Goal: Information Seeking & Learning: Learn about a topic

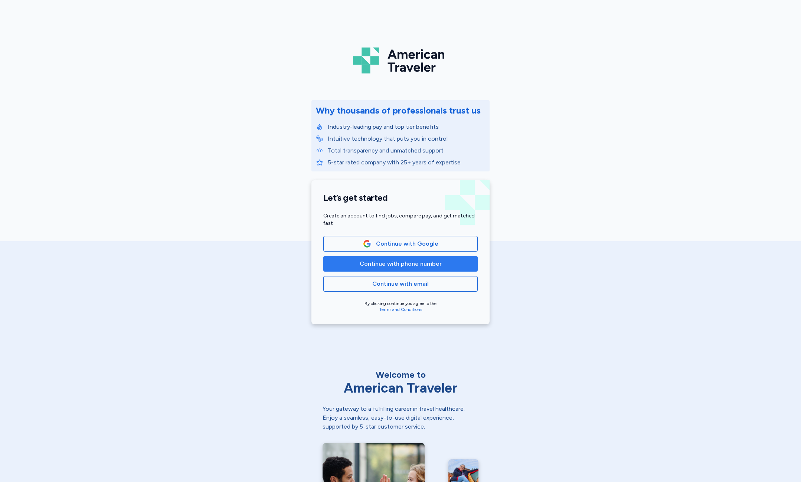
click at [393, 260] on span "Continue with phone number" at bounding box center [401, 263] width 82 height 9
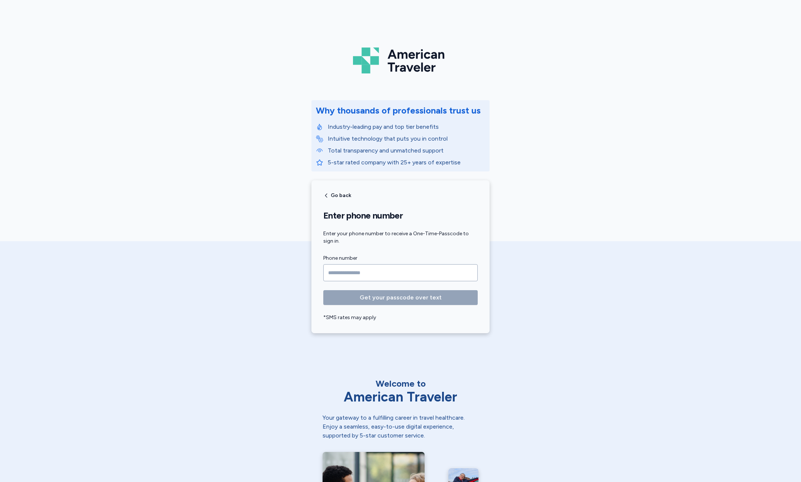
click at [387, 272] on input "Phone number" at bounding box center [400, 272] width 154 height 17
type input "**********"
click at [323, 290] on button "Get your passcode over text" at bounding box center [400, 297] width 154 height 15
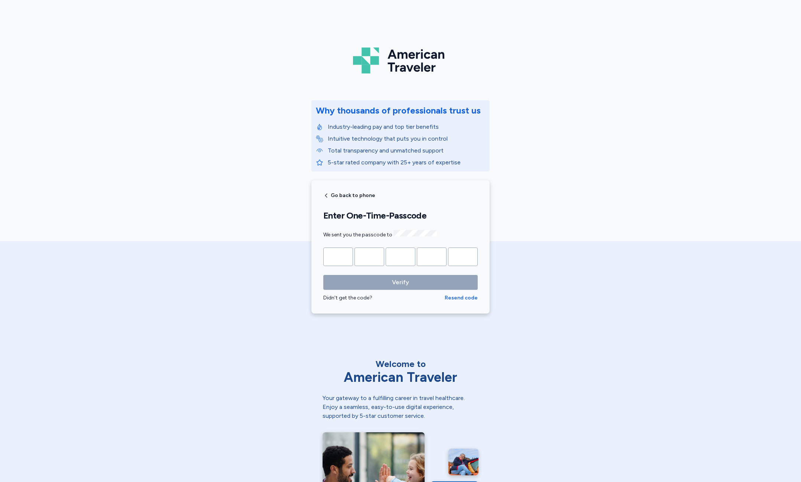
type input "*"
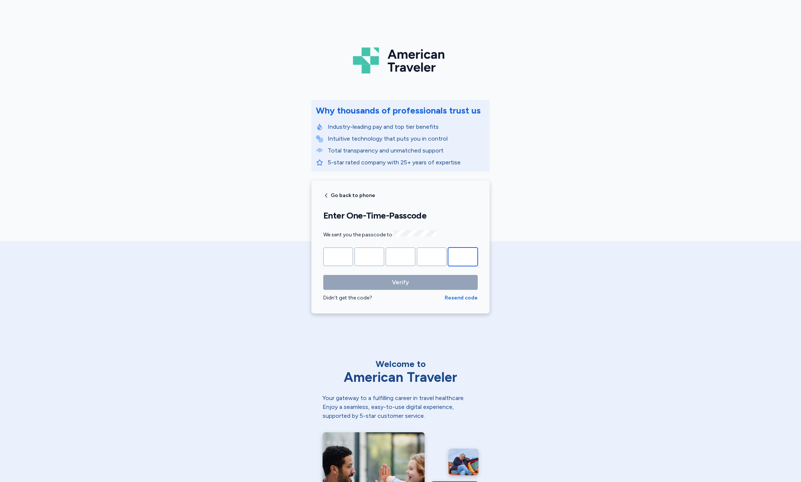
click at [323, 275] on button "Verify" at bounding box center [400, 282] width 154 height 15
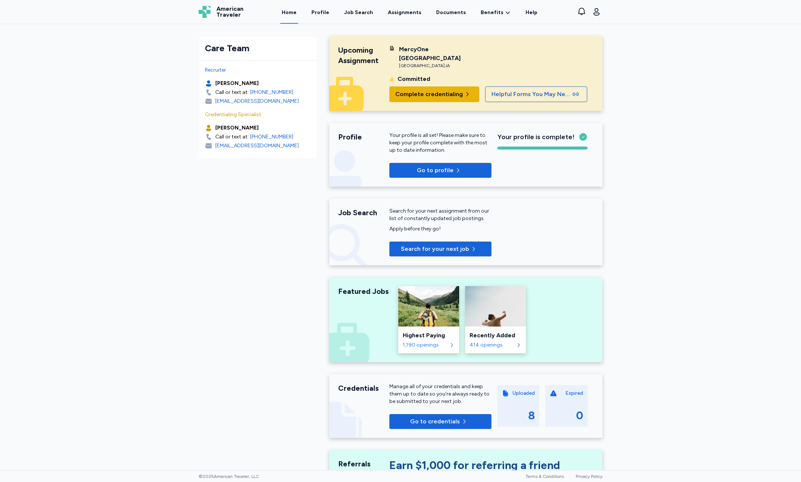
click at [464, 94] on icon "button" at bounding box center [467, 94] width 6 height 6
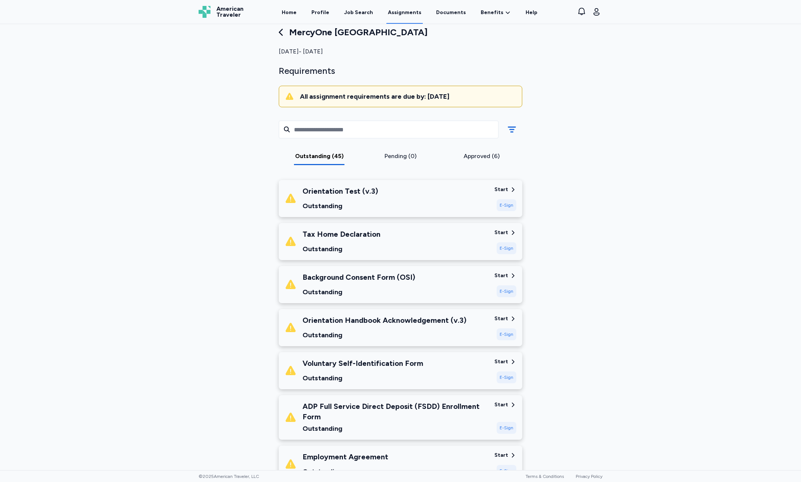
scroll to position [37, 0]
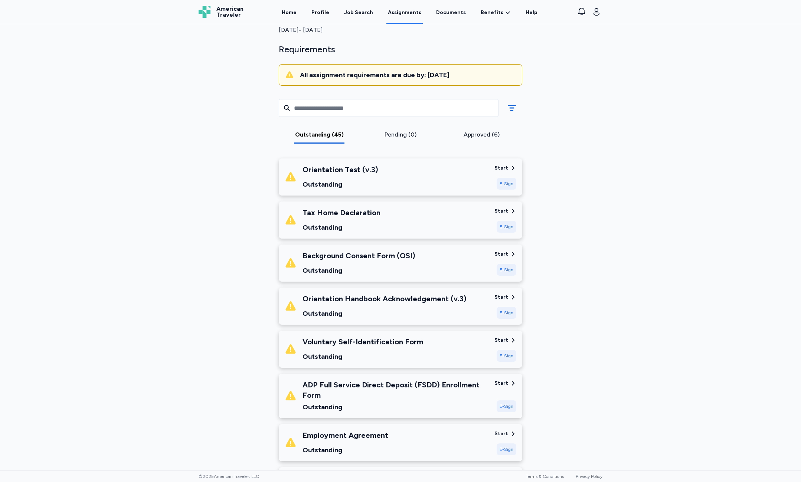
click at [506, 209] on div "Start" at bounding box center [505, 210] width 22 height 7
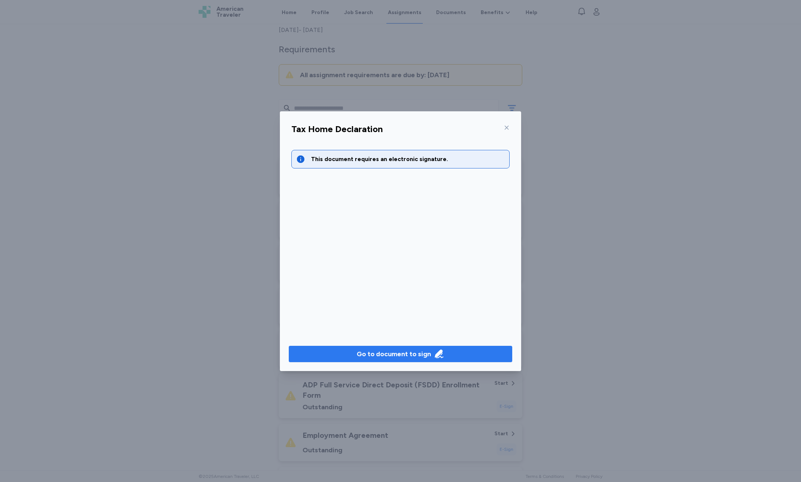
click at [430, 357] on div "Go to document to sign" at bounding box center [401, 354] width 88 height 10
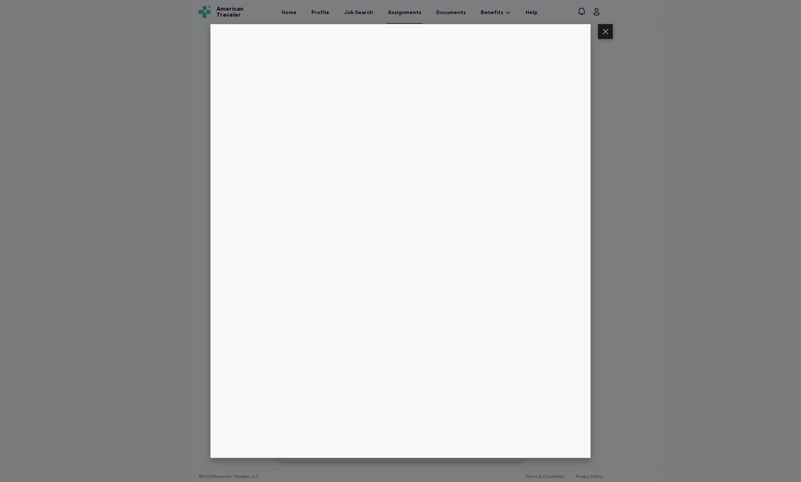
drag, startPoint x: 677, startPoint y: 227, endPoint x: 672, endPoint y: 233, distance: 7.9
click at [675, 233] on div at bounding box center [400, 241] width 801 height 482
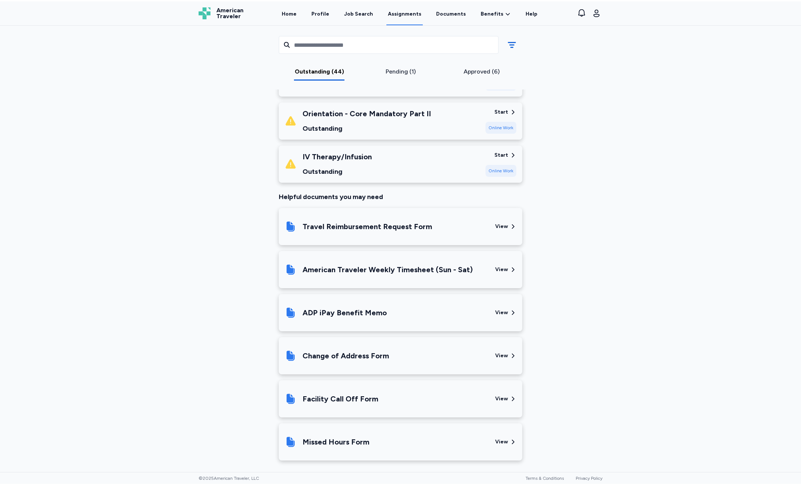
scroll to position [1924, 0]
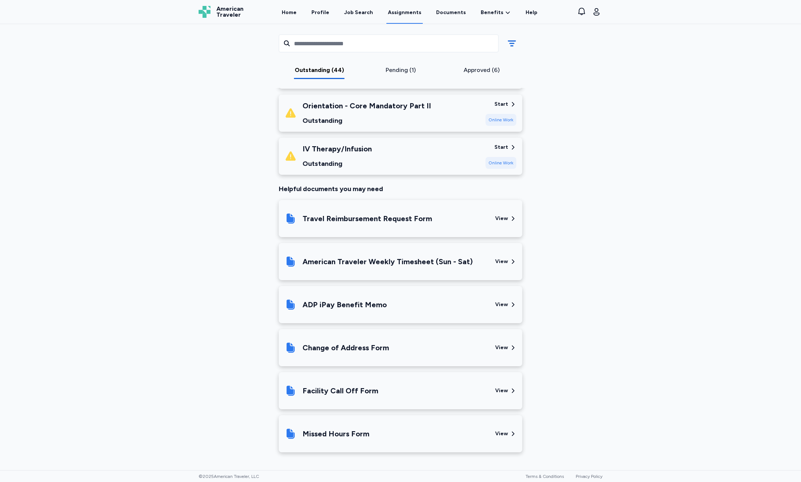
click at [505, 217] on div "View" at bounding box center [505, 218] width 21 height 25
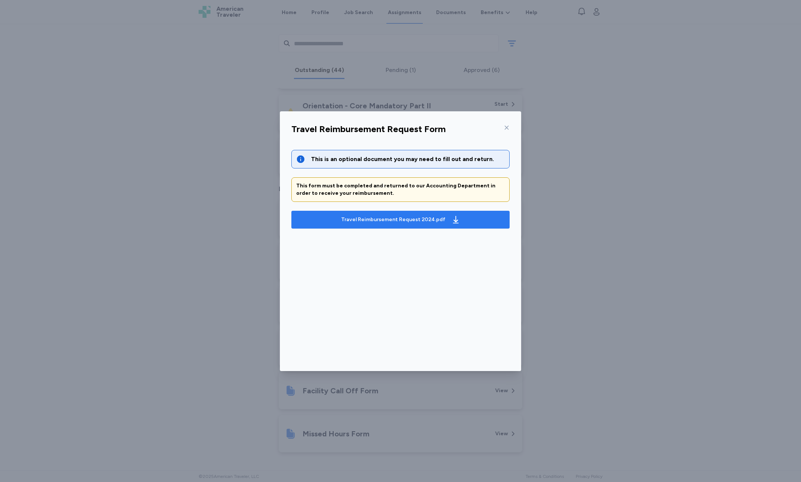
click at [462, 226] on button "Travel Reimbursement Request 2024.pdf" at bounding box center [400, 220] width 218 height 18
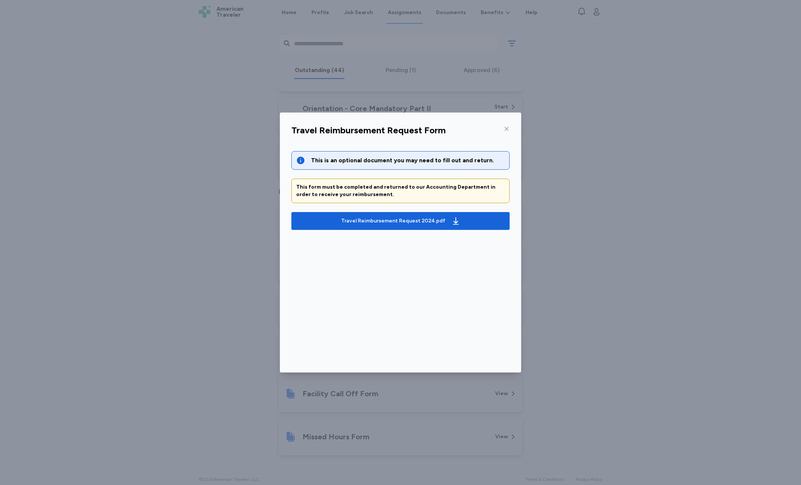
click at [503, 131] on div at bounding box center [505, 129] width 9 height 12
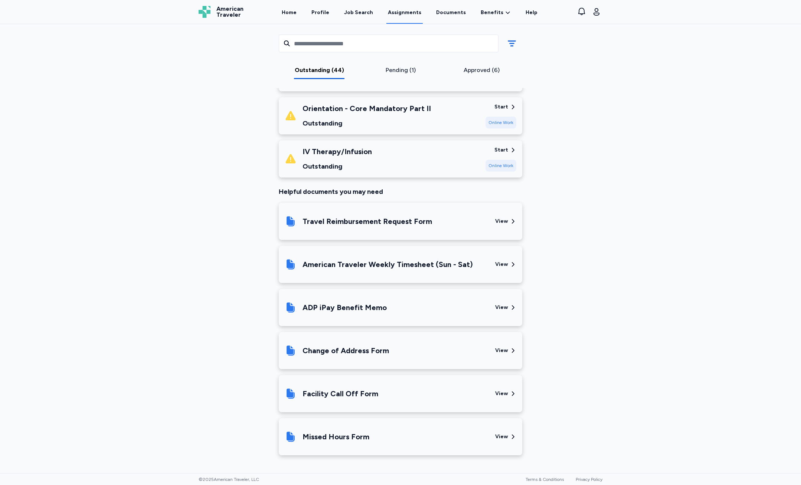
click at [448, 395] on div "Facility Call Off Form" at bounding box center [387, 393] width 204 height 25
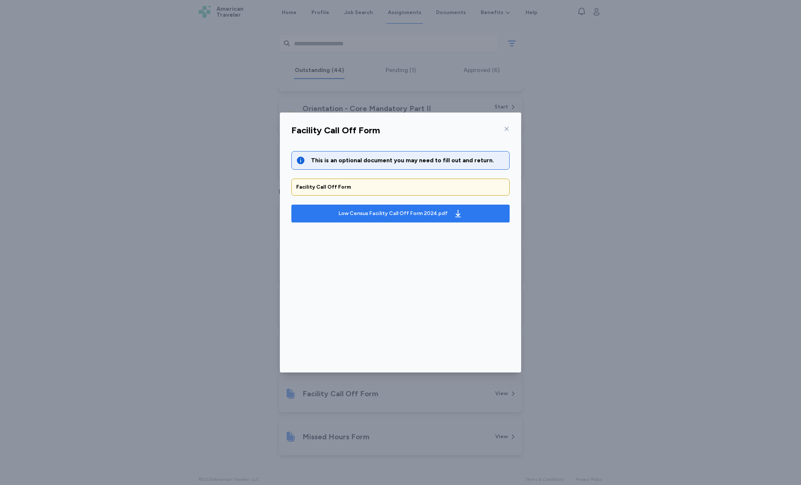
click at [440, 213] on div "Low Census Facility Call Off Form 2024.pdf" at bounding box center [392, 213] width 109 height 7
click at [510, 128] on div "Facility Call Off Form" at bounding box center [400, 132] width 230 height 19
click at [506, 129] on icon at bounding box center [507, 129] width 6 height 6
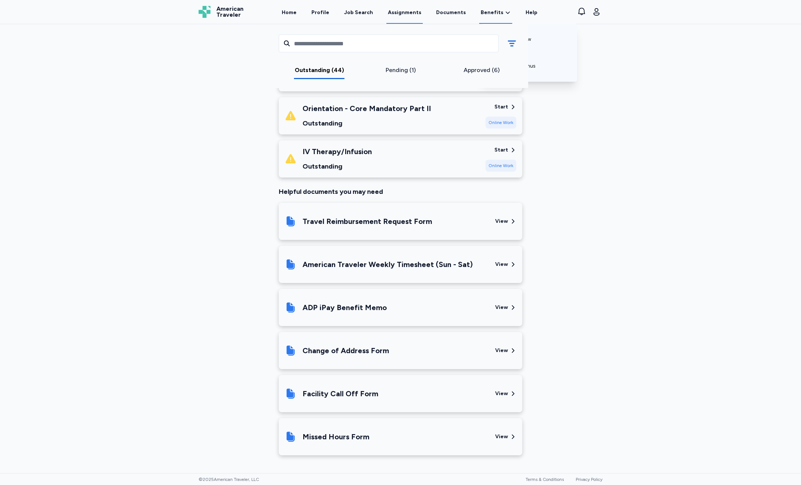
click at [493, 12] on span "Benefits" at bounding box center [492, 12] width 23 height 7
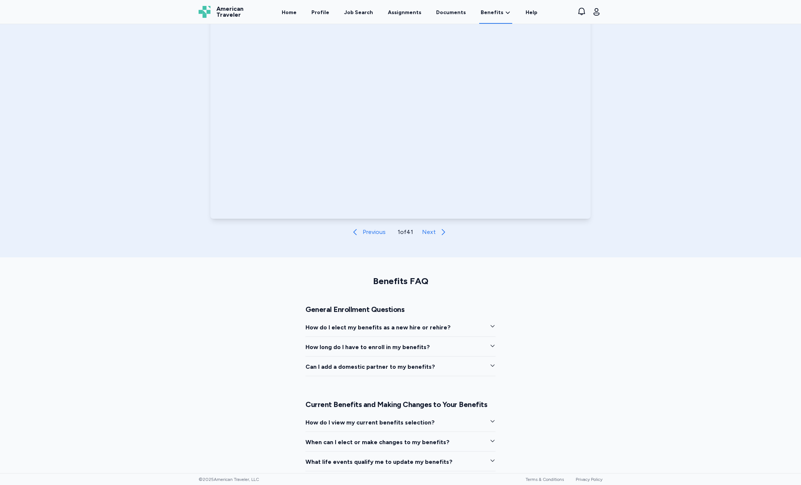
scroll to position [539, 0]
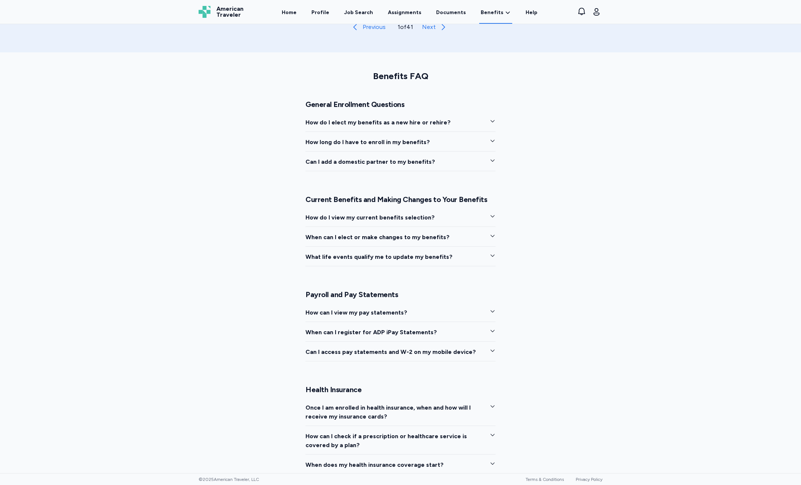
click at [492, 222] on span "button" at bounding box center [493, 217] width 6 height 9
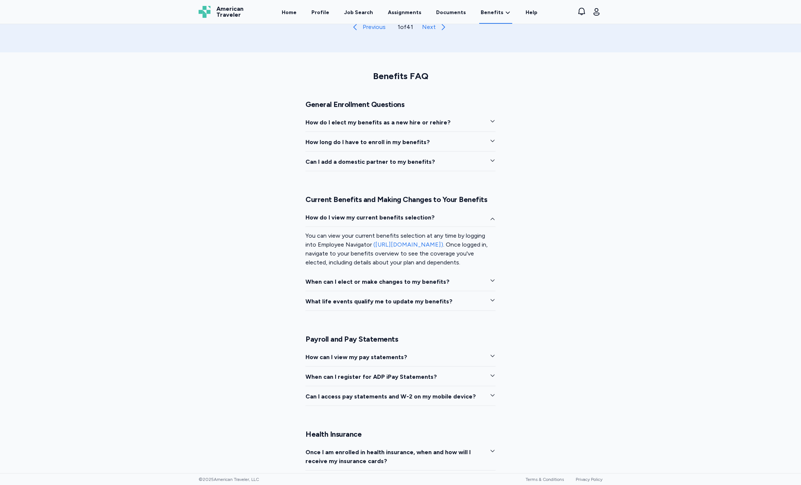
click at [497, 284] on div "Benefits FAQ General Enrollment Questions How do I elect my benefits as a new h…" at bounding box center [400, 478] width 801 height 852
click at [496, 285] on div "Benefits FAQ General Enrollment Questions How do I elect my benefits as a new h…" at bounding box center [400, 478] width 801 height 852
click at [492, 285] on span "button" at bounding box center [493, 281] width 6 height 9
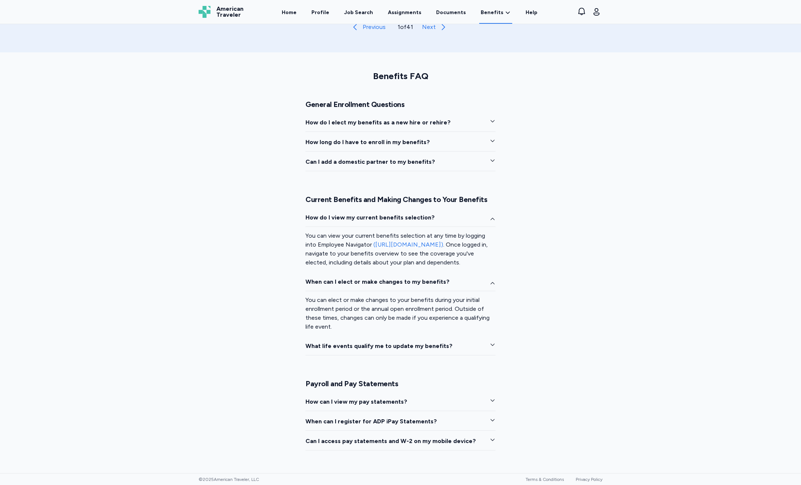
click at [491, 337] on div "How do I view my current benefits selection? You can view your current benefits…" at bounding box center [400, 284] width 190 height 142
click at [492, 341] on div "How do I view my current benefits selection? You can view your current benefits…" at bounding box center [400, 284] width 190 height 142
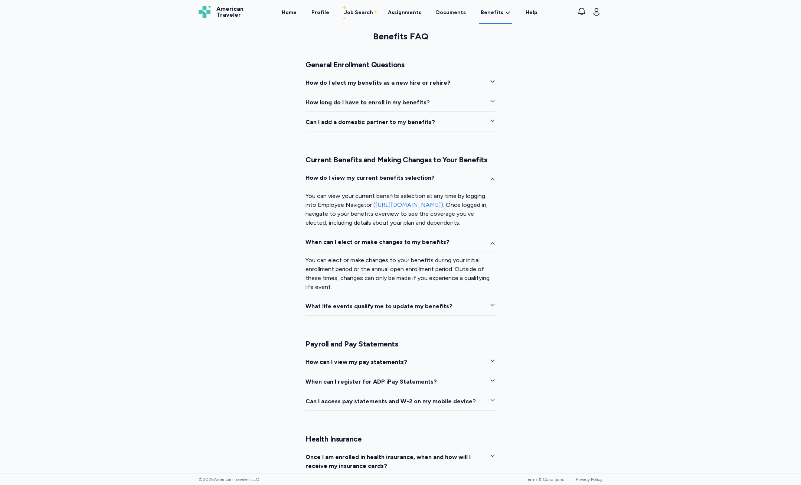
scroll to position [613, 0]
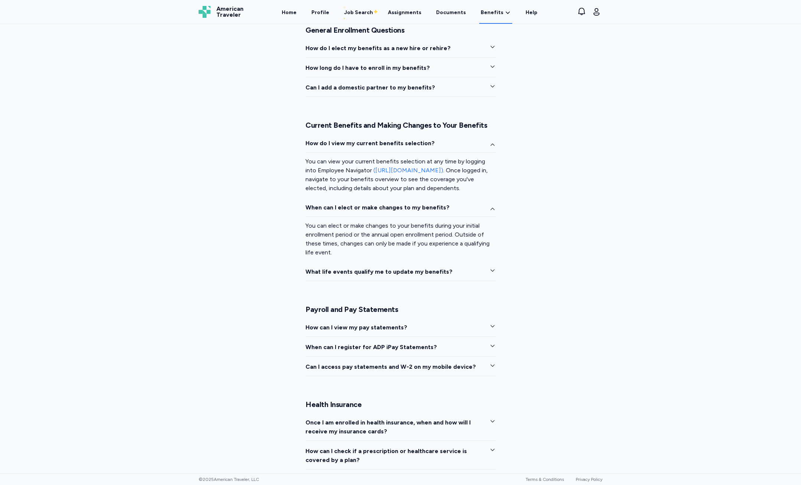
click at [485, 325] on button "How can I view my pay statements?" at bounding box center [400, 330] width 190 height 14
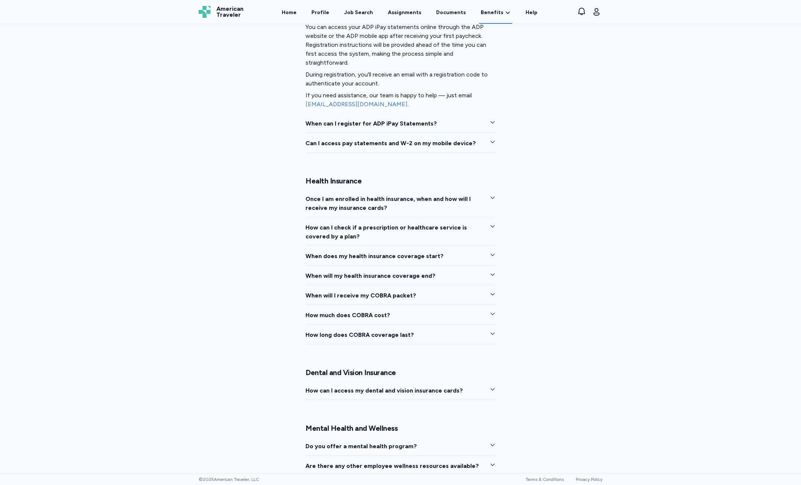
scroll to position [947, 0]
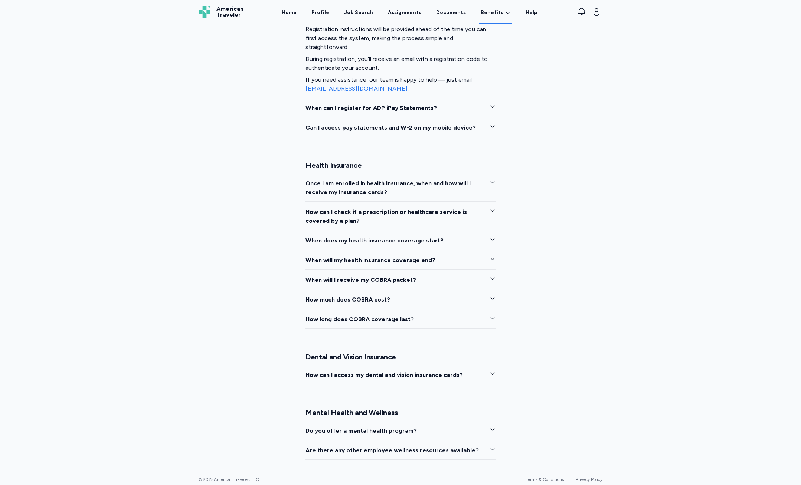
click at [471, 236] on button "When does my health insurance coverage start?" at bounding box center [400, 243] width 190 height 14
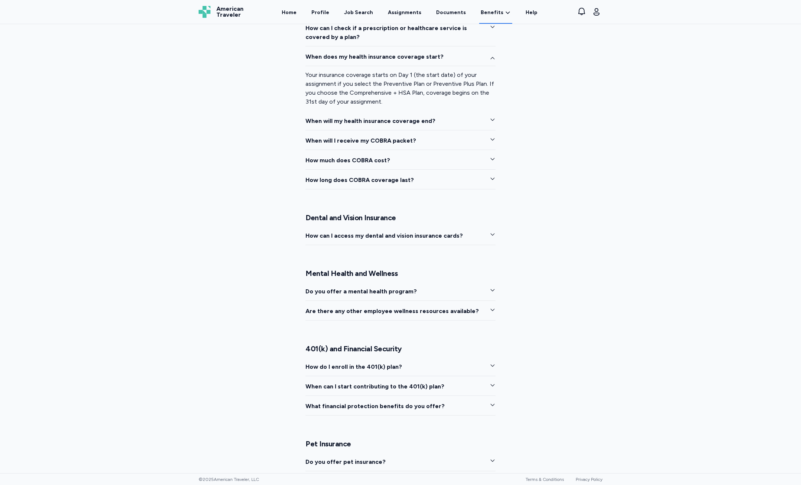
scroll to position [984, 0]
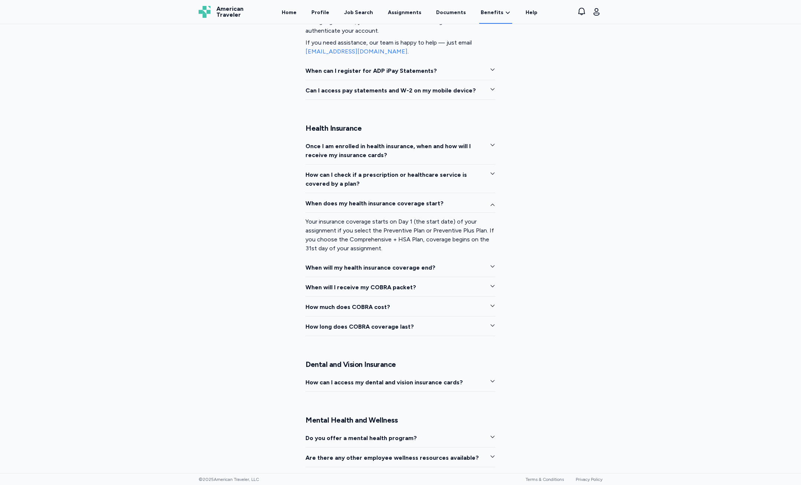
click at [450, 263] on button "When will my health insurance coverage end?" at bounding box center [400, 270] width 190 height 14
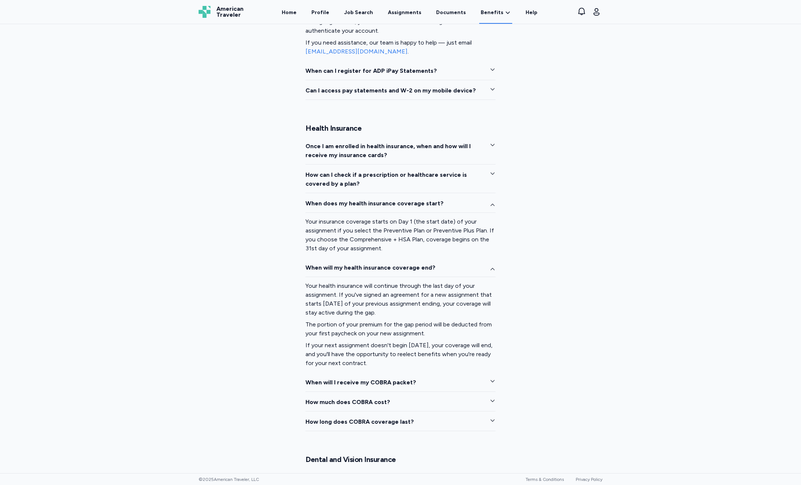
click at [454, 263] on button "When will my health insurance coverage end?" at bounding box center [400, 270] width 190 height 14
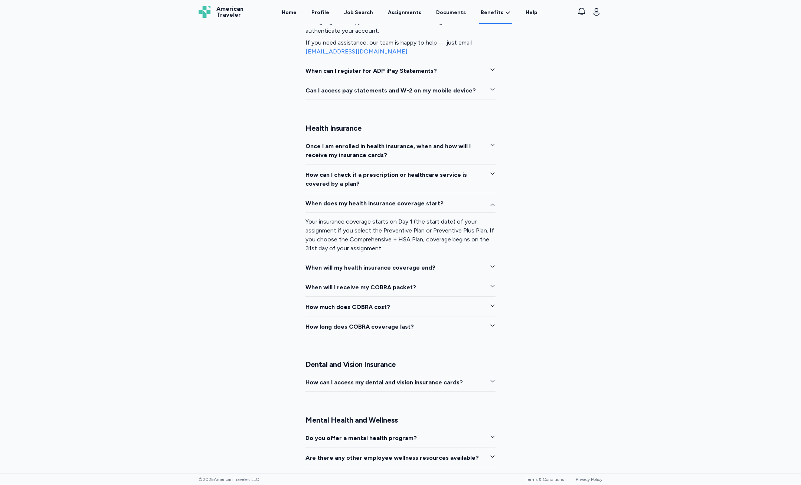
click at [444, 283] on button "When will I receive my COBRA packet?" at bounding box center [400, 290] width 190 height 14
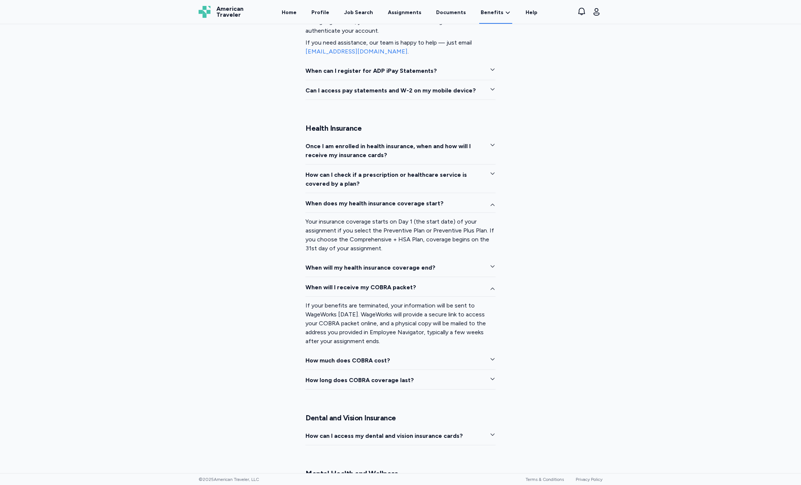
click at [444, 283] on button "When will I receive my COBRA packet?" at bounding box center [400, 290] width 190 height 14
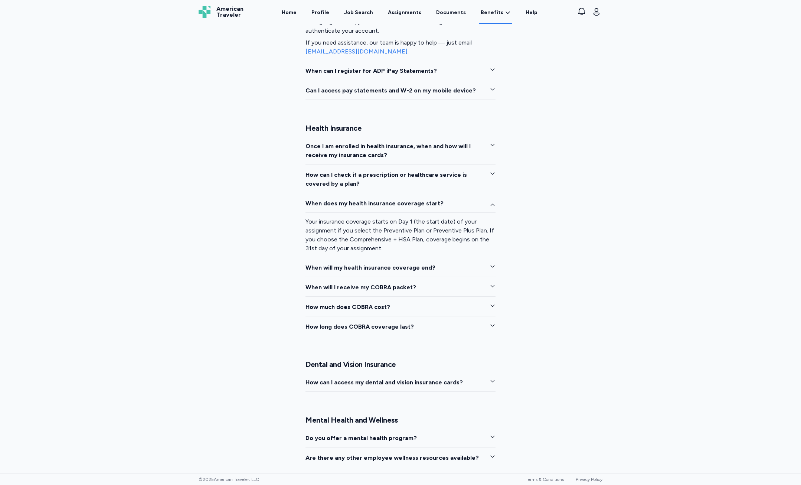
click at [449, 302] on button "How much does COBRA cost?" at bounding box center [400, 309] width 190 height 14
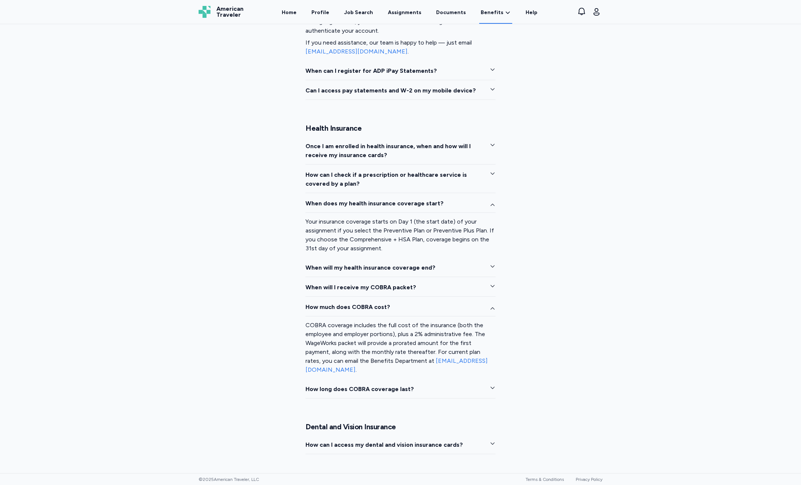
click at [451, 302] on button "How much does COBRA cost?" at bounding box center [400, 309] width 190 height 14
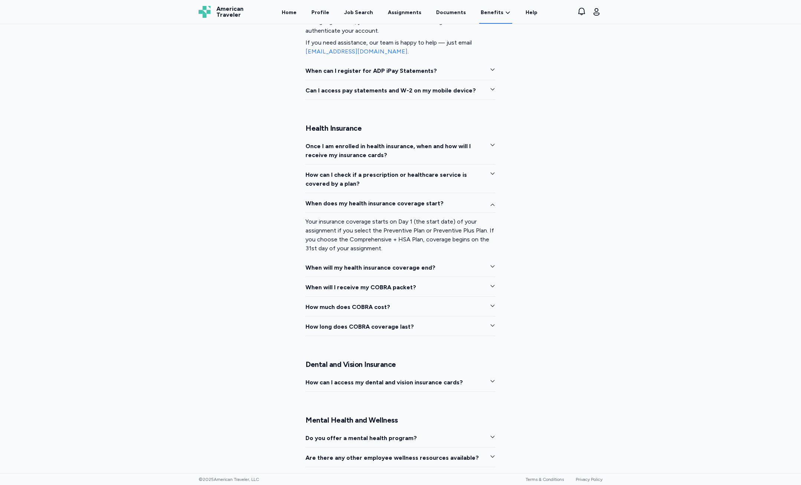
click at [447, 322] on button "How long does COBRA coverage last?" at bounding box center [400, 329] width 190 height 14
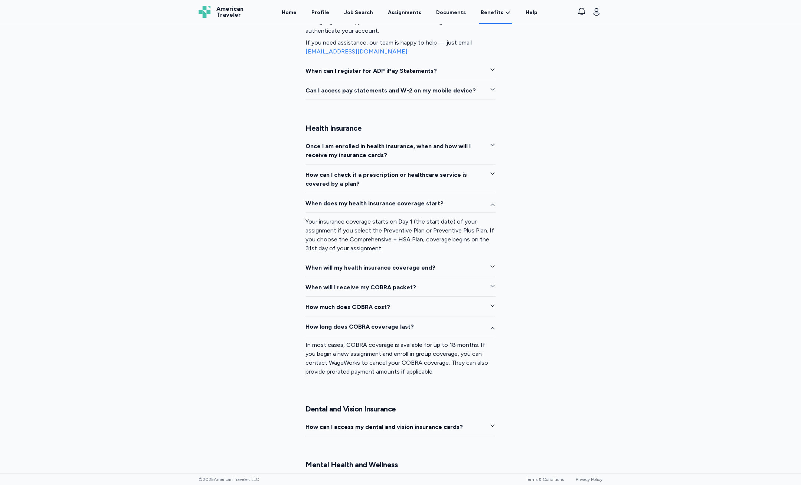
click at [447, 322] on button "How long does COBRA coverage last?" at bounding box center [400, 329] width 190 height 14
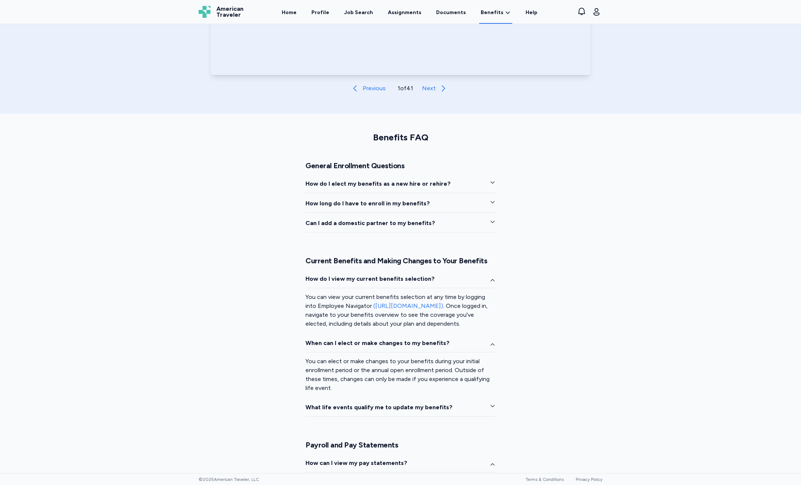
scroll to position [482, 0]
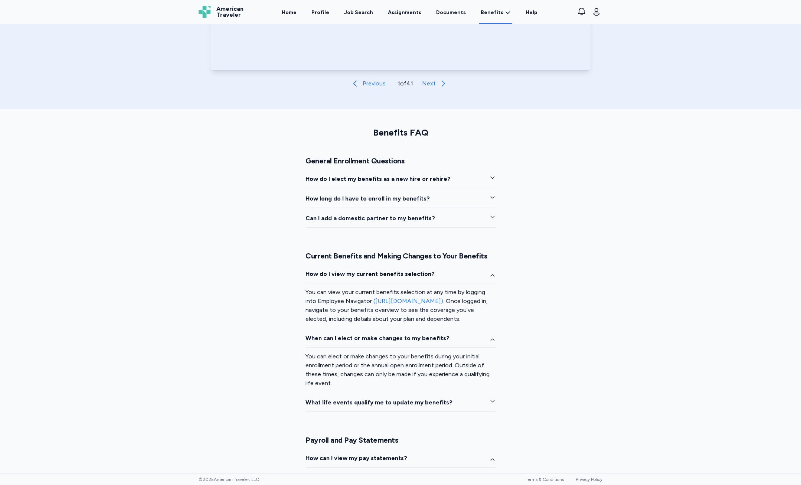
click at [443, 305] on div "You can view your current benefits selection at any time by logging into Employ…" at bounding box center [400, 305] width 190 height 45
click at [441, 303] on link "([URL][DOMAIN_NAME])" at bounding box center [408, 300] width 70 height 7
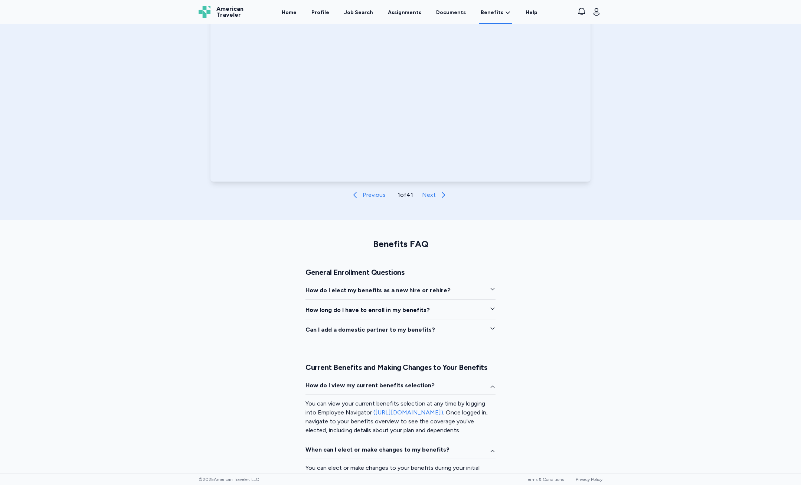
click at [469, 300] on div "How do I elect my benefits as a new hire or rehire? How long do I have to enrol…" at bounding box center [400, 312] width 190 height 53
click at [468, 292] on button "How do I elect my benefits as a new hire or rehire?" at bounding box center [400, 293] width 190 height 14
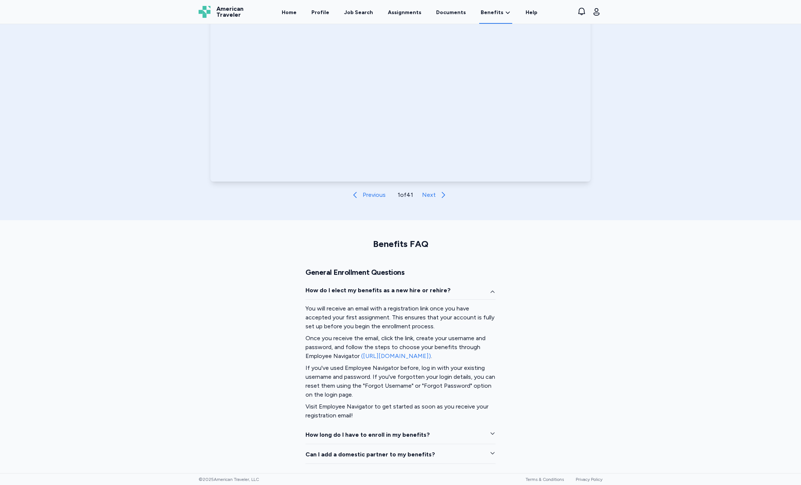
click at [431, 357] on link "([URL][DOMAIN_NAME])" at bounding box center [396, 355] width 70 height 7
